Goal: Information Seeking & Learning: Learn about a topic

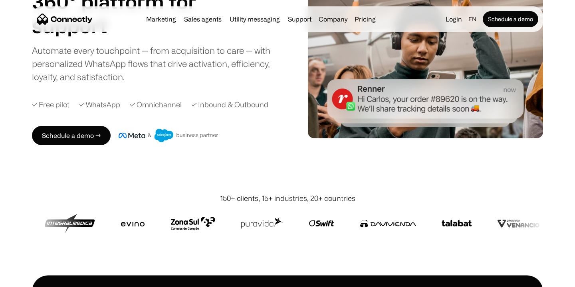
scroll to position [98, 0]
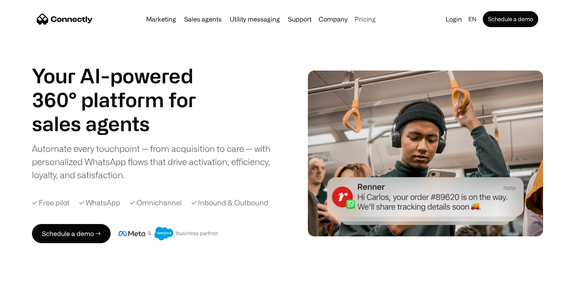
click at [365, 20] on link "Pricing" at bounding box center [365, 19] width 28 height 6
click at [205, 18] on link "Sales agents" at bounding box center [203, 19] width 44 height 6
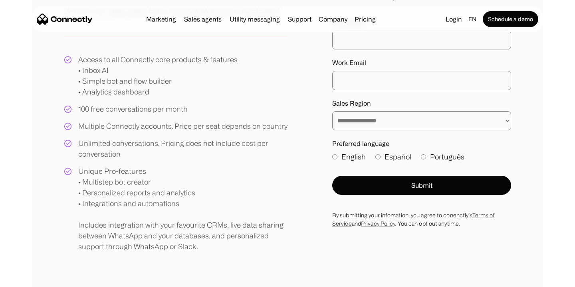
scroll to position [156, 0]
